Goal: Navigation & Orientation: Find specific page/section

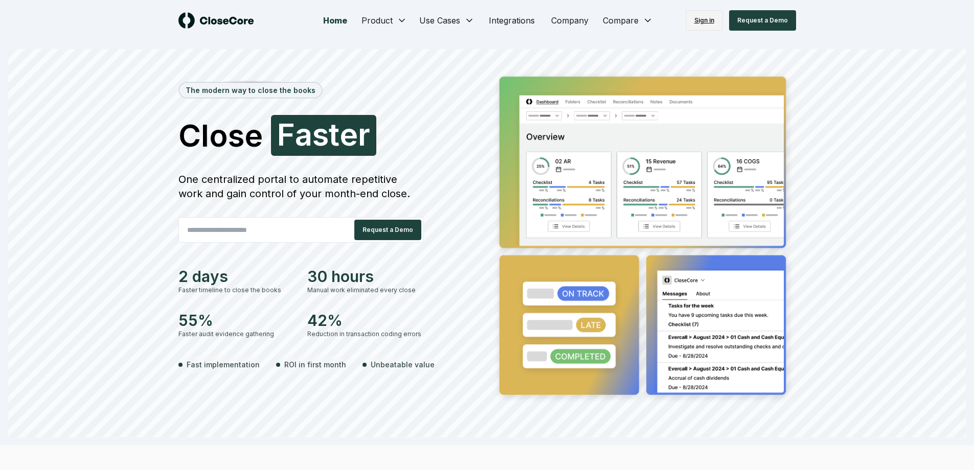
click at [690, 18] on link "Sign in" at bounding box center [704, 20] width 37 height 20
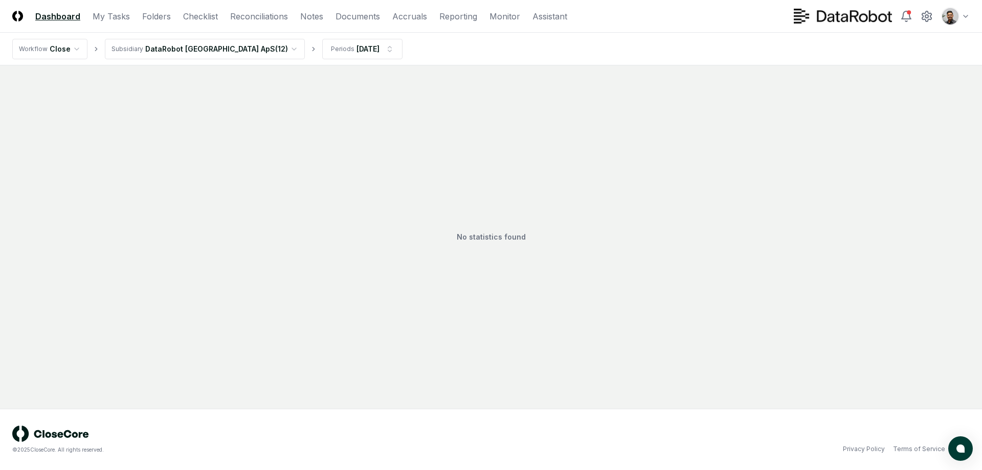
click at [965, 16] on html "CloseCore Dashboard My Tasks Folders Checklist Reconciliations Notes Documents …" at bounding box center [491, 235] width 982 height 470
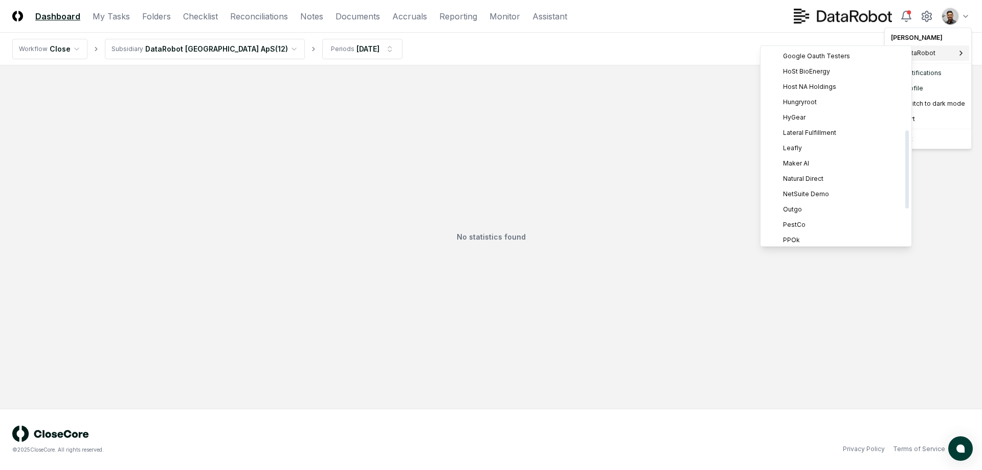
scroll to position [27, 0]
click at [819, 214] on div "Hungryroot" at bounding box center [835, 212] width 147 height 15
